Goal: Task Accomplishment & Management: Manage account settings

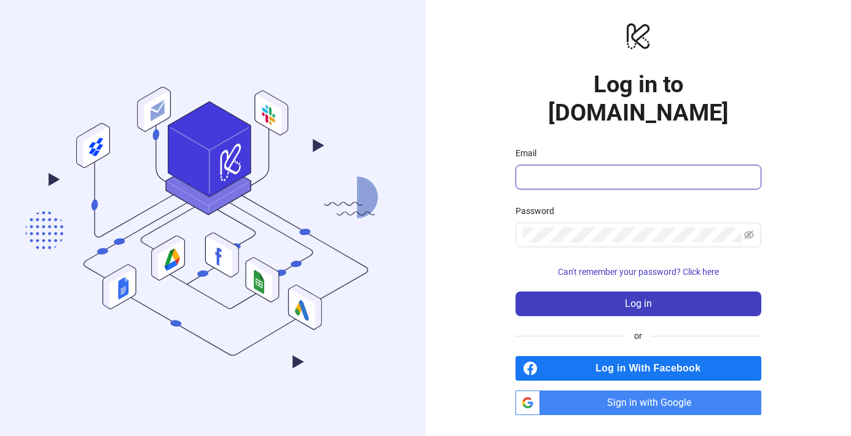
type input "**********"
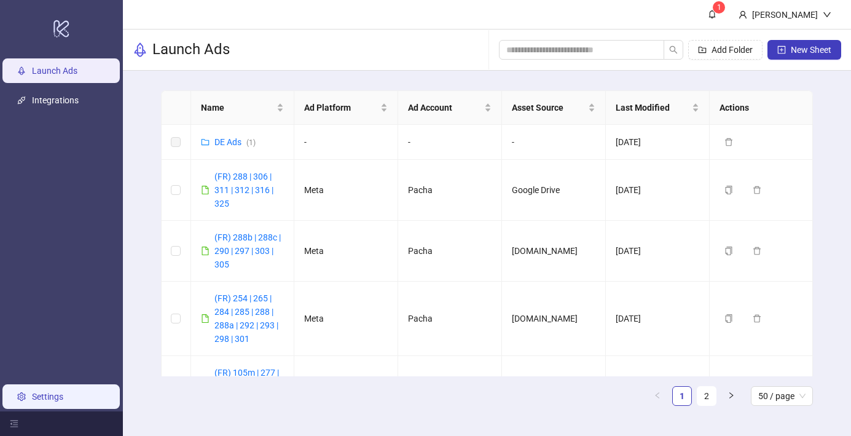
click at [47, 401] on link "Settings" at bounding box center [47, 396] width 31 height 10
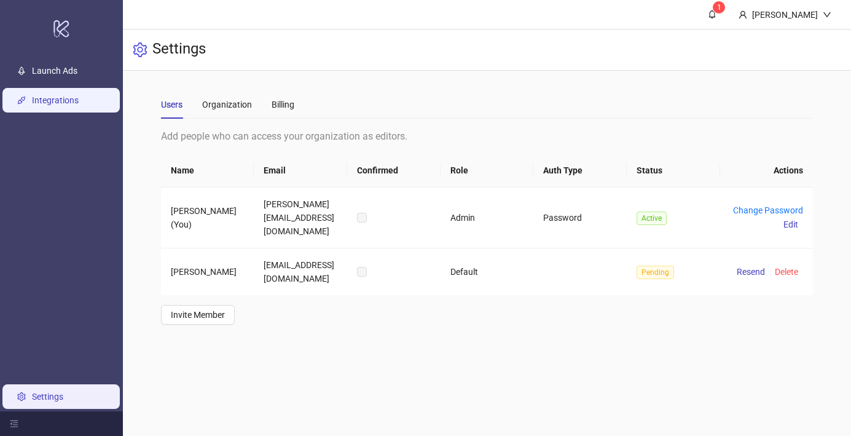
click at [66, 99] on link "Integrations" at bounding box center [55, 100] width 47 height 10
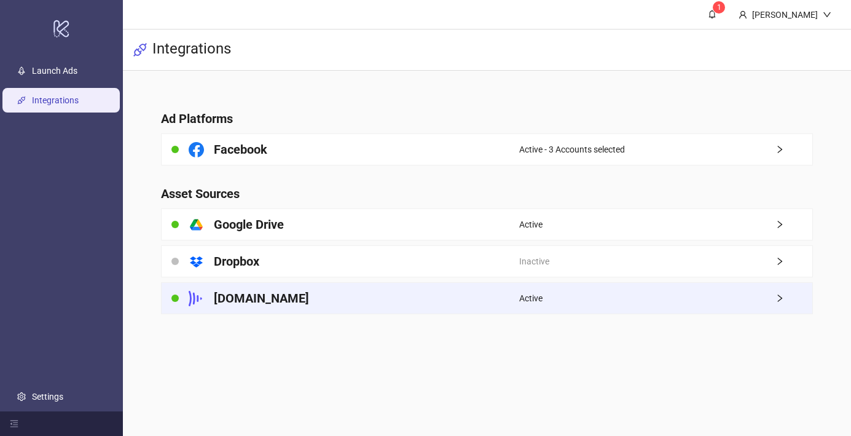
click at [406, 300] on div "[DOMAIN_NAME]" at bounding box center [341, 298] width 358 height 31
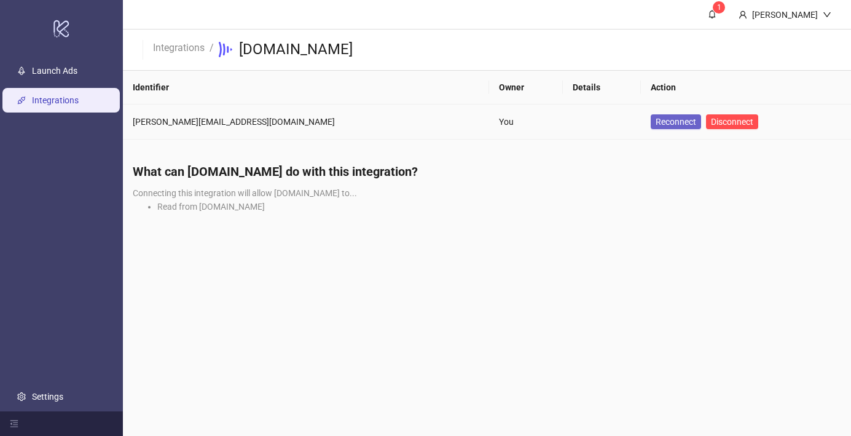
click at [656, 116] on span "Reconnect" at bounding box center [676, 122] width 41 height 14
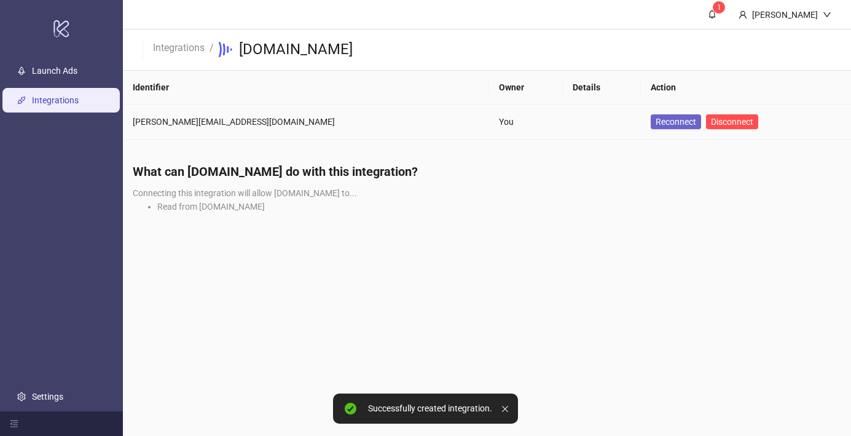
click at [656, 121] on span "Reconnect" at bounding box center [676, 122] width 41 height 14
click at [656, 123] on span "Reconnect" at bounding box center [676, 122] width 41 height 14
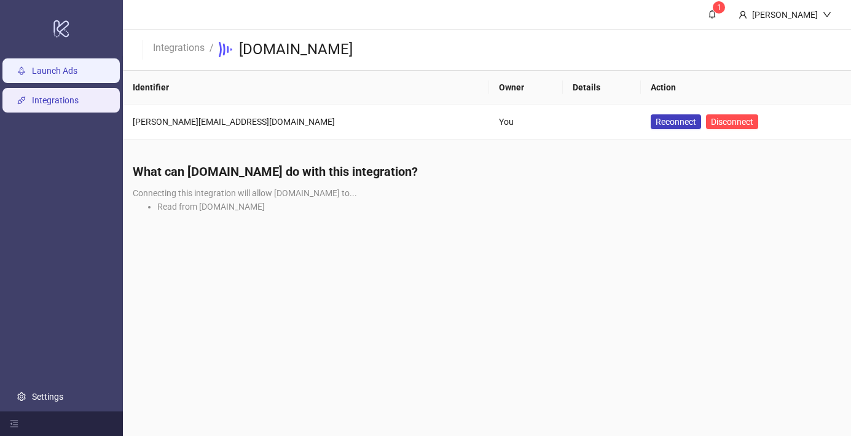
click at [61, 74] on link "Launch Ads" at bounding box center [54, 71] width 45 height 10
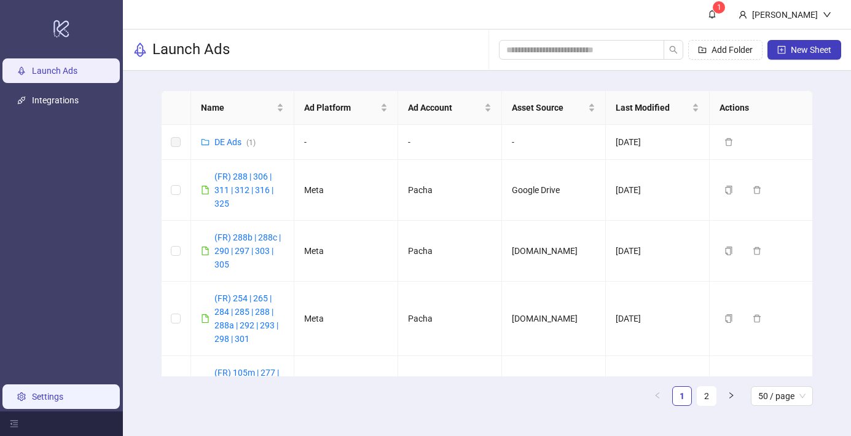
click at [46, 395] on link "Settings" at bounding box center [47, 396] width 31 height 10
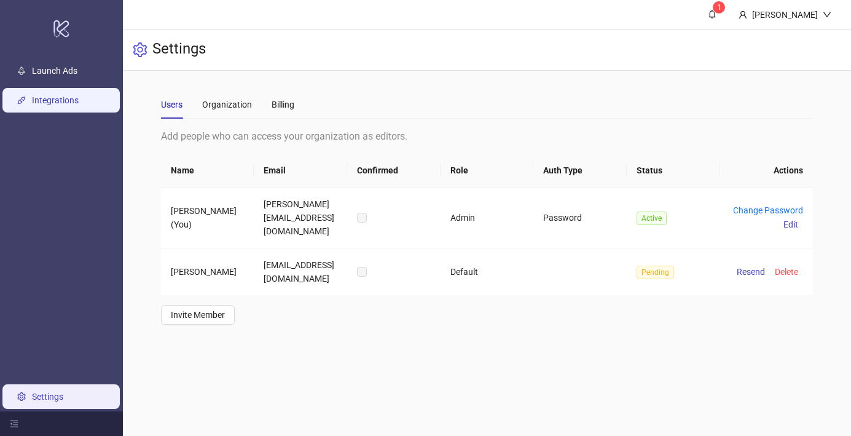
click at [32, 95] on link "Integrations" at bounding box center [55, 100] width 47 height 10
